Goal: Find specific page/section: Find specific page/section

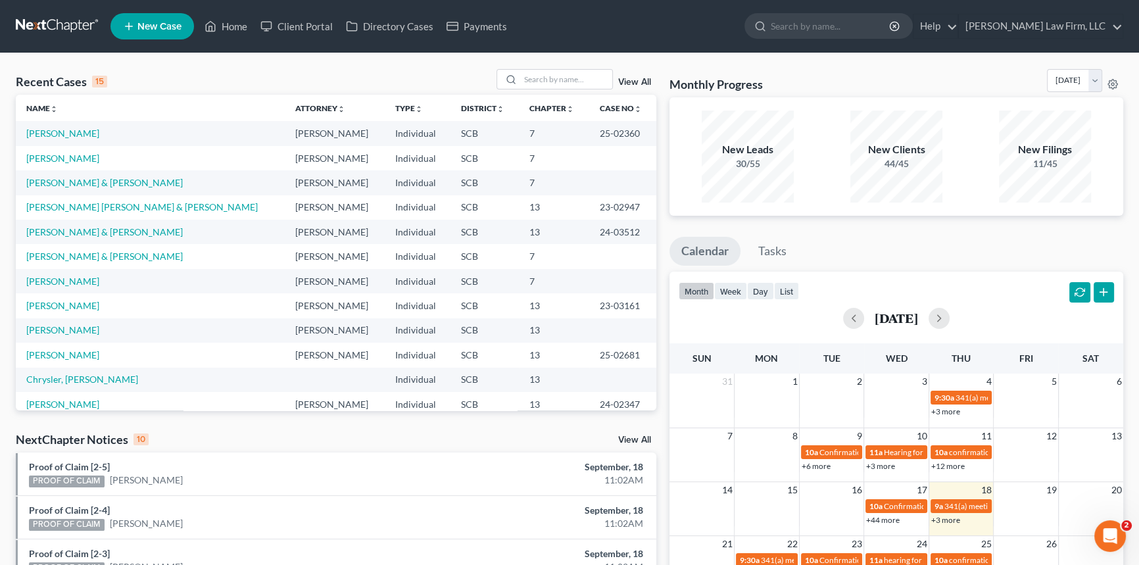
click at [532, 91] on div "Recent Cases 15 View All" at bounding box center [336, 82] width 641 height 26
click at [533, 103] on div "Recent Cases 15 View All Name unfold_more expand_more expand_less Attorney unfo…" at bounding box center [336, 239] width 641 height 341
type input "[PERSON_NAME]"
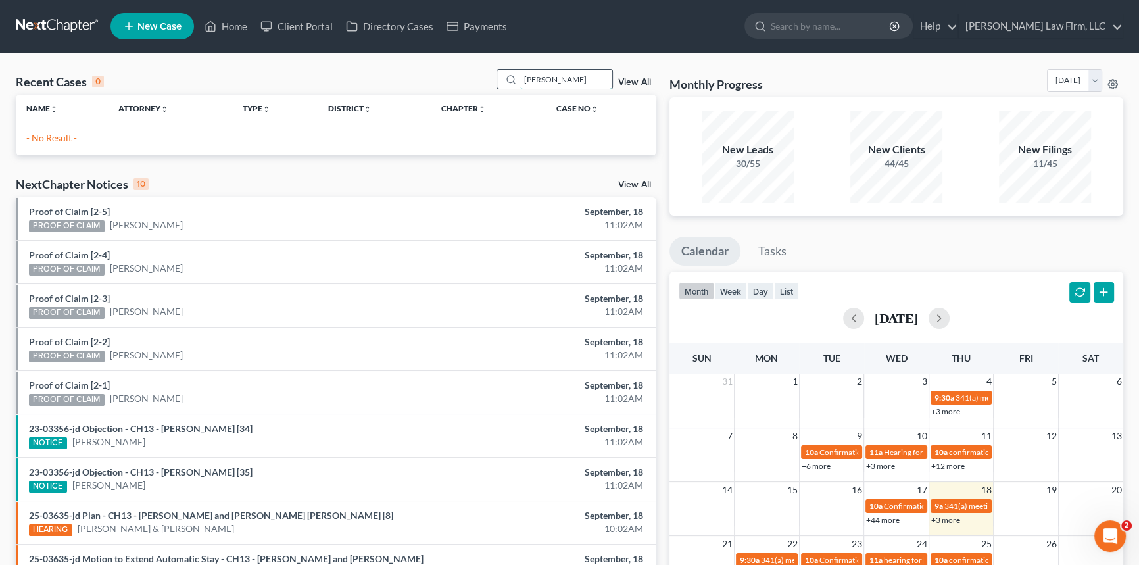
drag, startPoint x: 559, startPoint y: 74, endPoint x: 512, endPoint y: 82, distance: 47.4
click at [512, 82] on div "[PERSON_NAME]" at bounding box center [555, 79] width 117 height 20
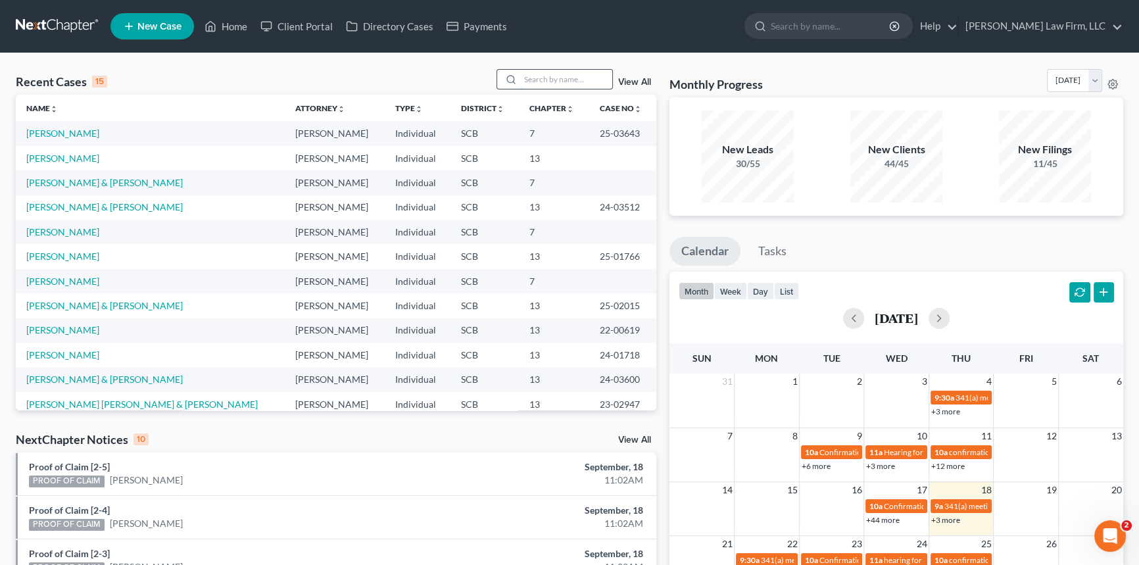
click at [531, 75] on input "search" at bounding box center [566, 79] width 92 height 19
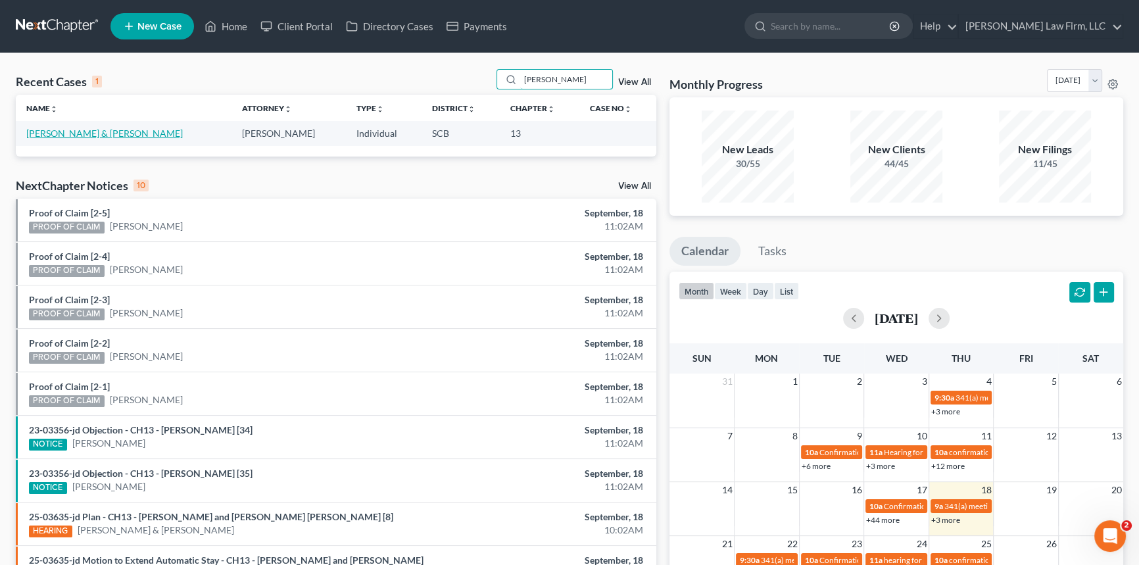
type input "[PERSON_NAME]"
click at [85, 132] on link "[PERSON_NAME] & [PERSON_NAME]" at bounding box center [104, 133] width 157 height 11
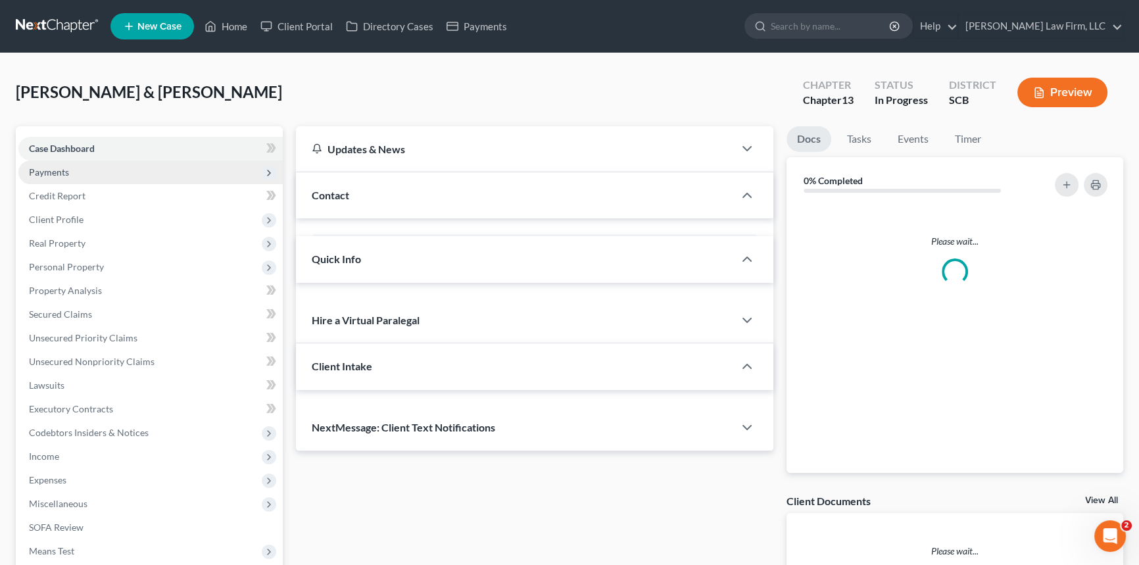
select select "1"
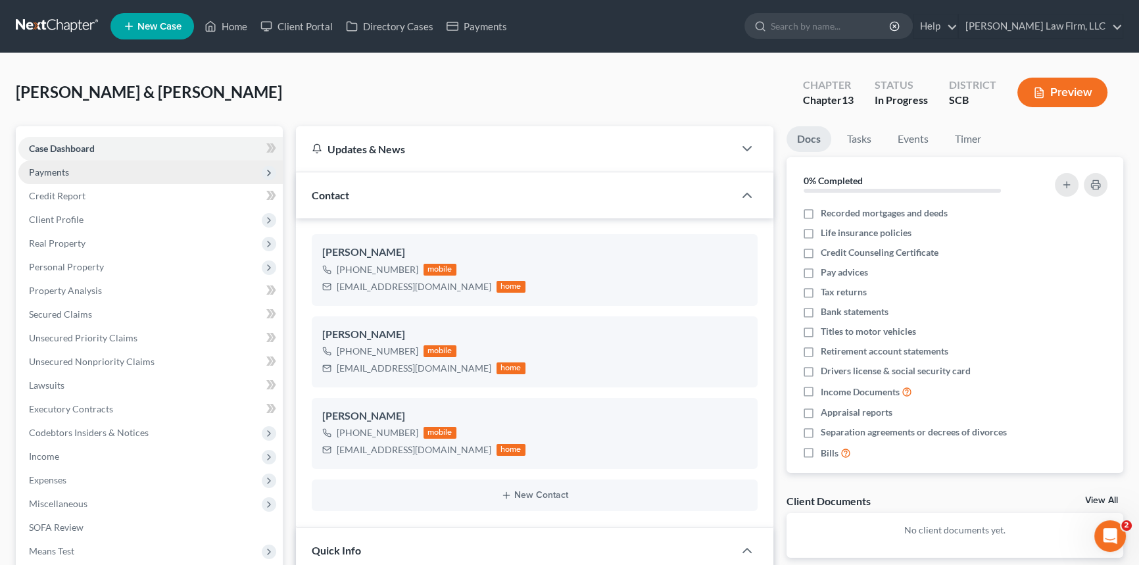
scroll to position [253, 0]
drag, startPoint x: 45, startPoint y: 170, endPoint x: 92, endPoint y: 170, distance: 47.4
click at [45, 170] on span "Payments" at bounding box center [49, 171] width 40 height 11
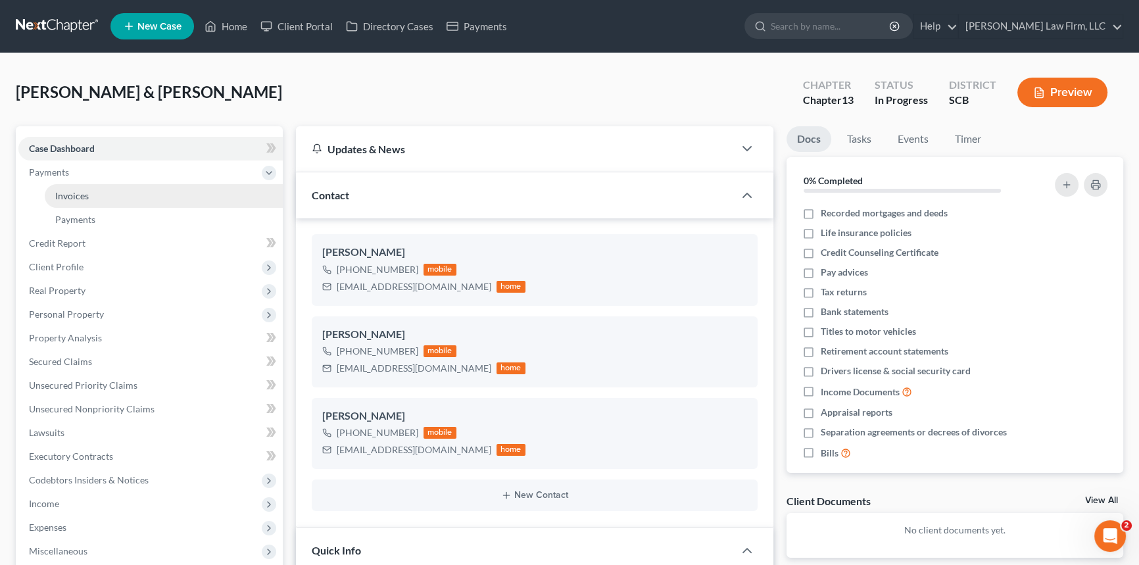
click at [76, 191] on span "Invoices" at bounding box center [72, 195] width 34 height 11
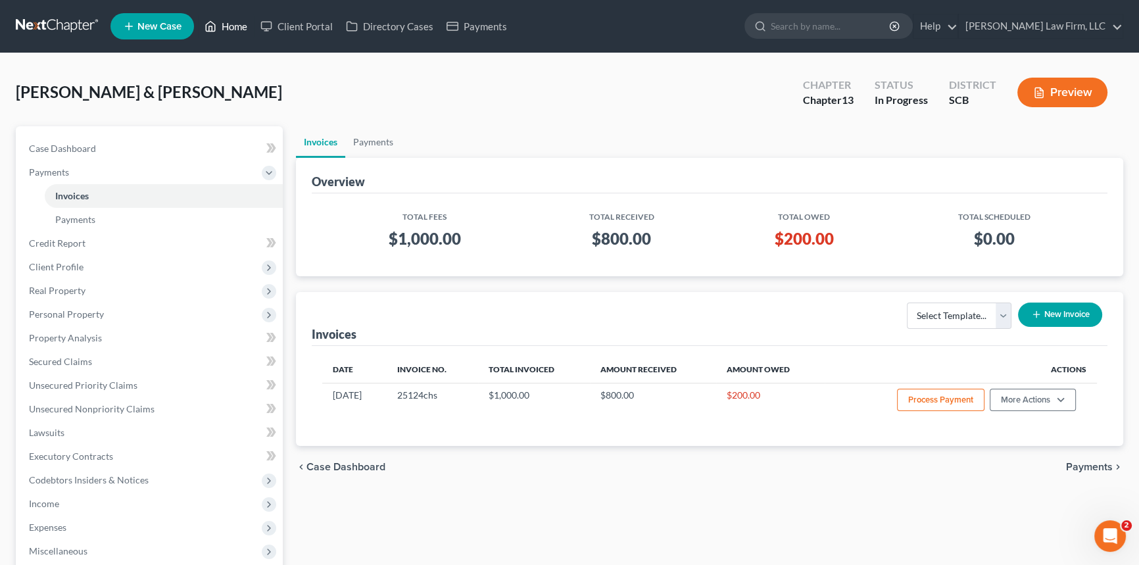
click at [230, 22] on link "Home" at bounding box center [226, 26] width 56 height 24
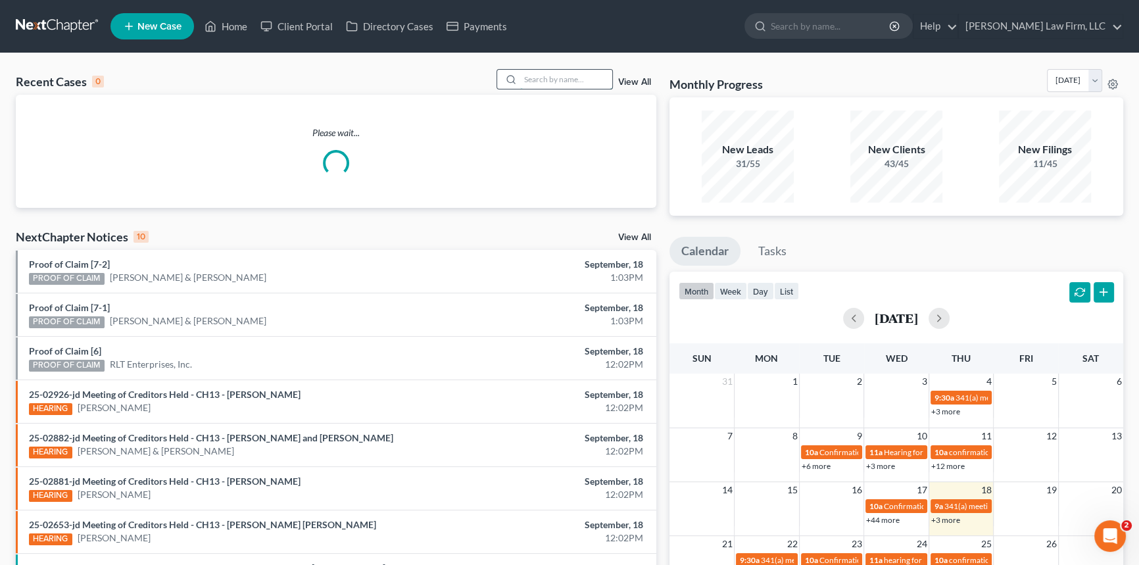
click at [544, 76] on input "search" at bounding box center [566, 79] width 92 height 19
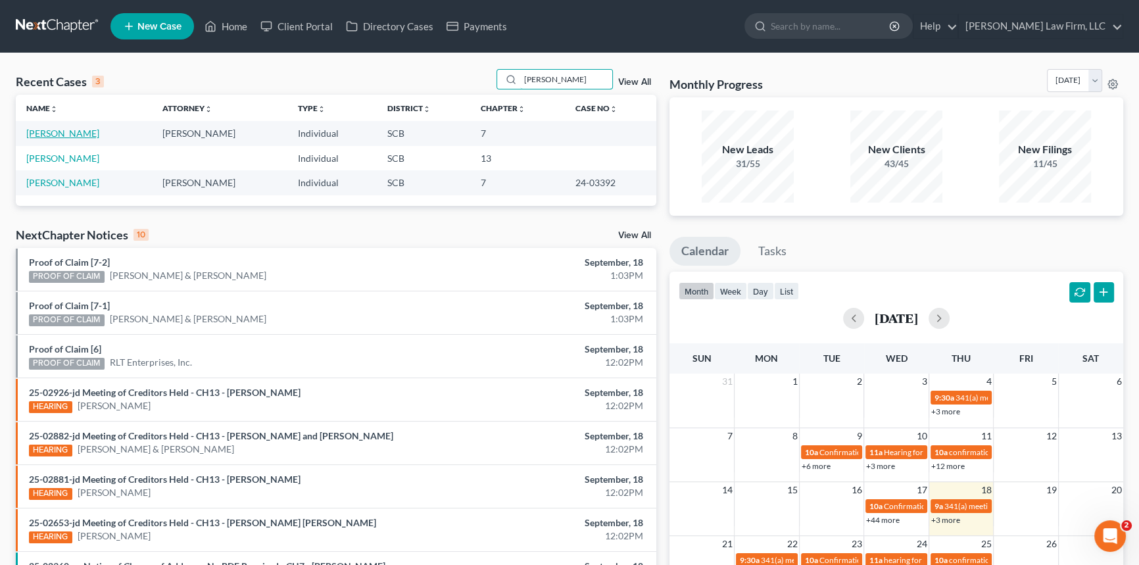
type input "[PERSON_NAME]"
click at [50, 132] on link "[PERSON_NAME]" at bounding box center [62, 133] width 73 height 11
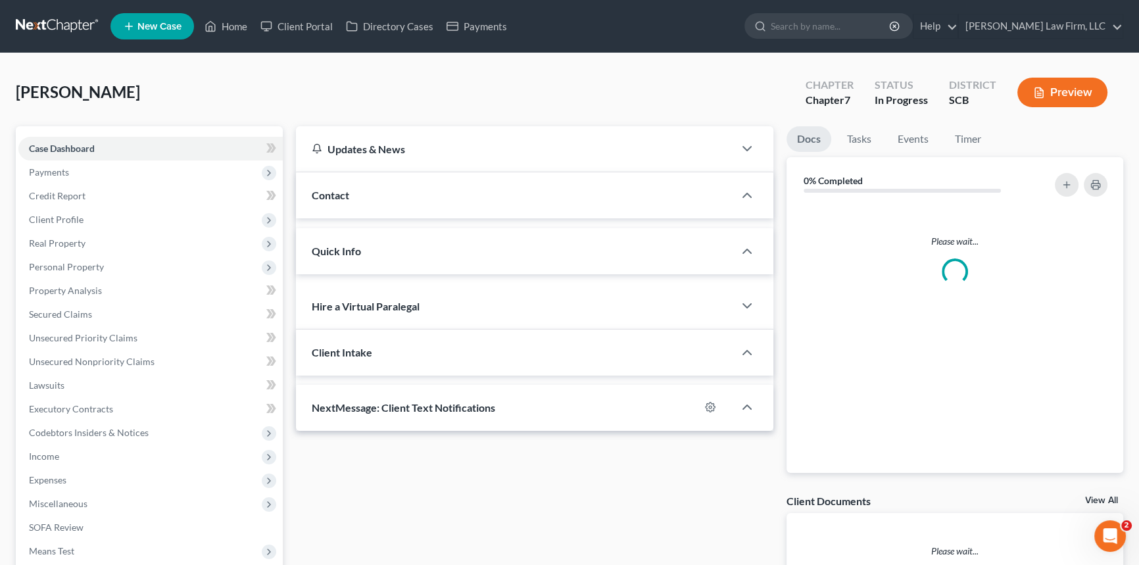
select select "1"
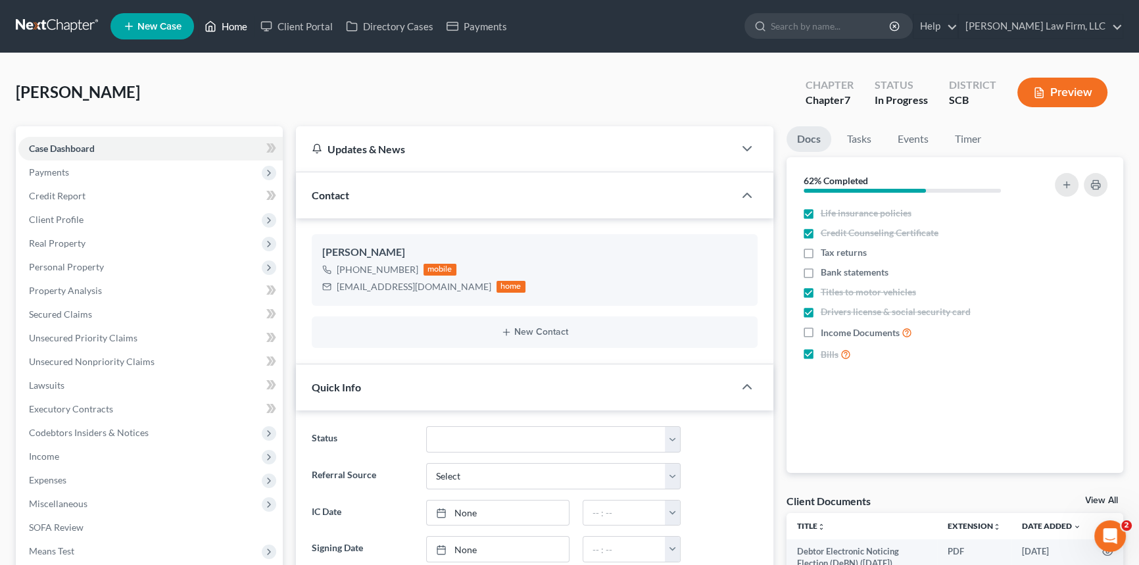
click at [242, 26] on link "Home" at bounding box center [226, 26] width 56 height 24
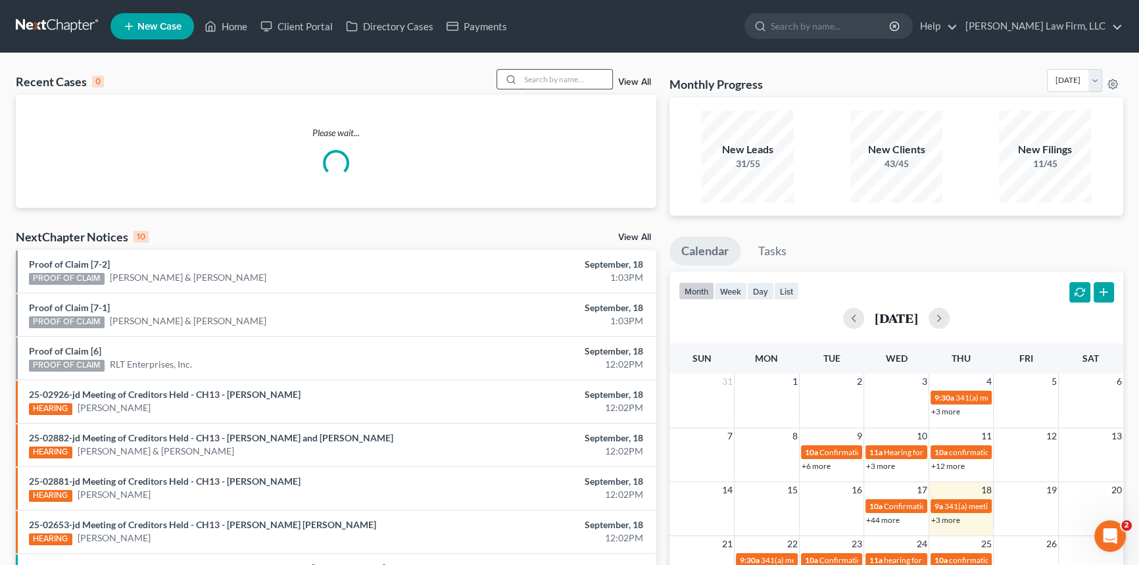
click at [547, 77] on input "search" at bounding box center [566, 79] width 92 height 19
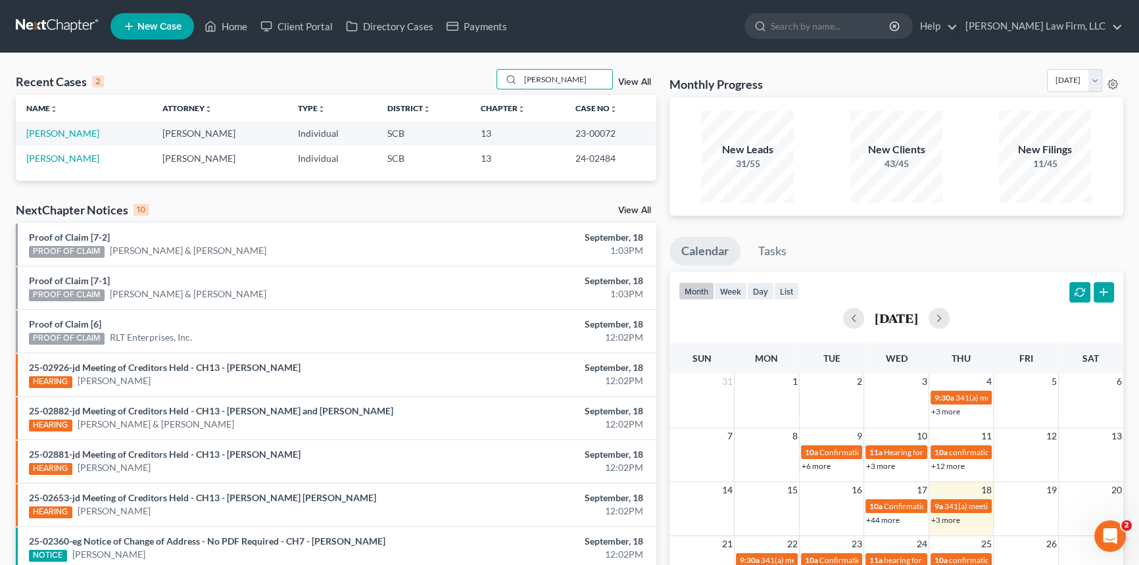
type input "[PERSON_NAME]"
